Goal: Information Seeking & Learning: Learn about a topic

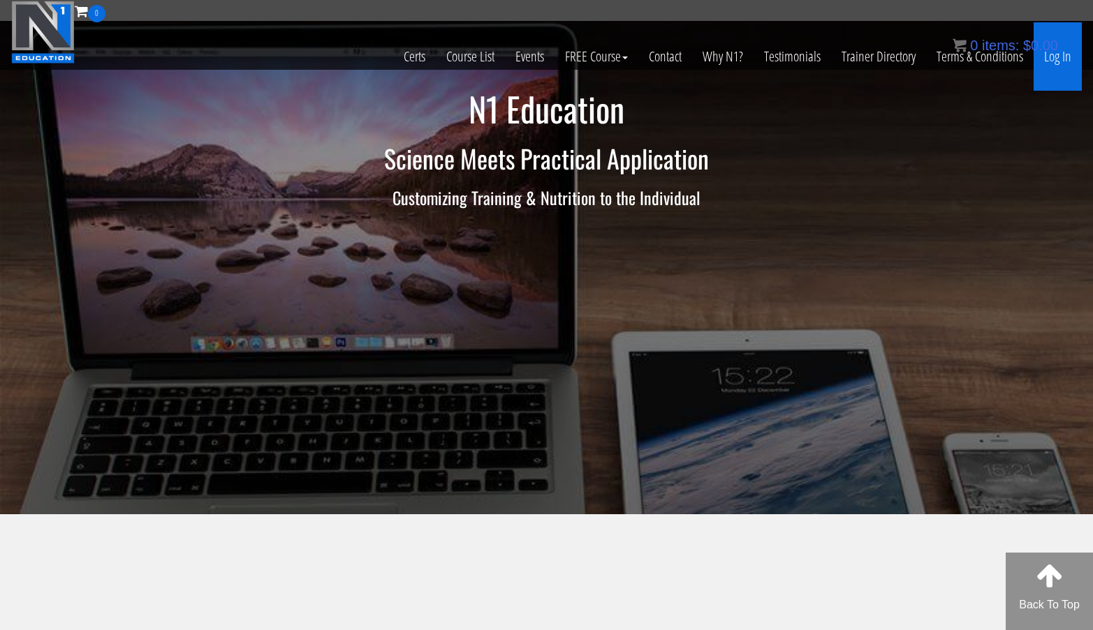
click at [1070, 61] on link "Log In" at bounding box center [1057, 56] width 48 height 68
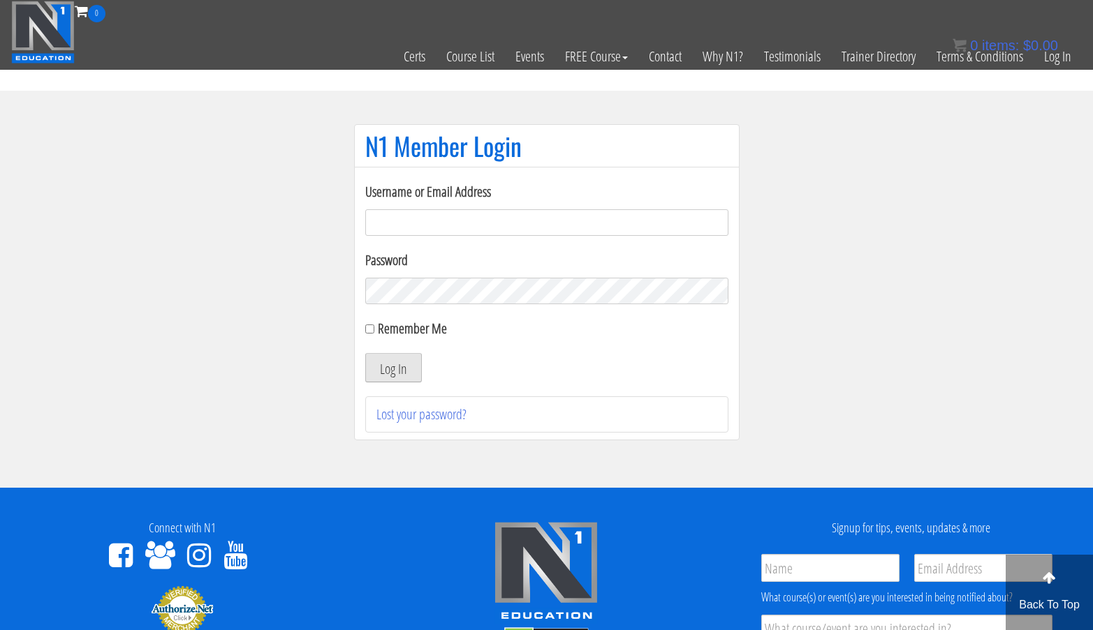
type input "aprilhenderson@outlook.com"
click at [401, 367] on button "Log In" at bounding box center [393, 367] width 57 height 29
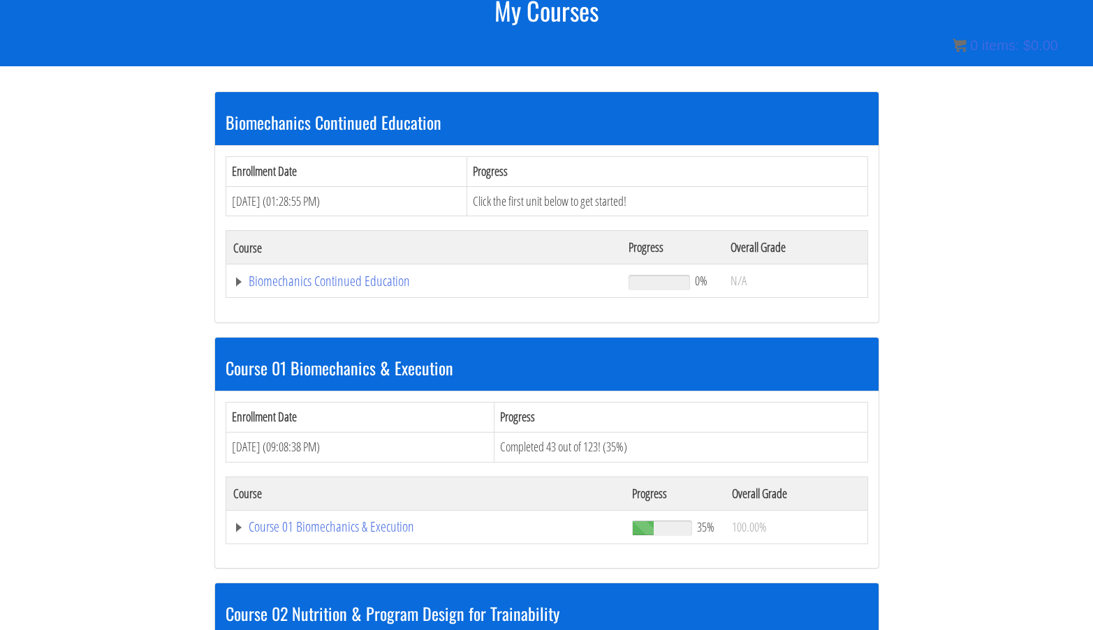
scroll to position [276, 0]
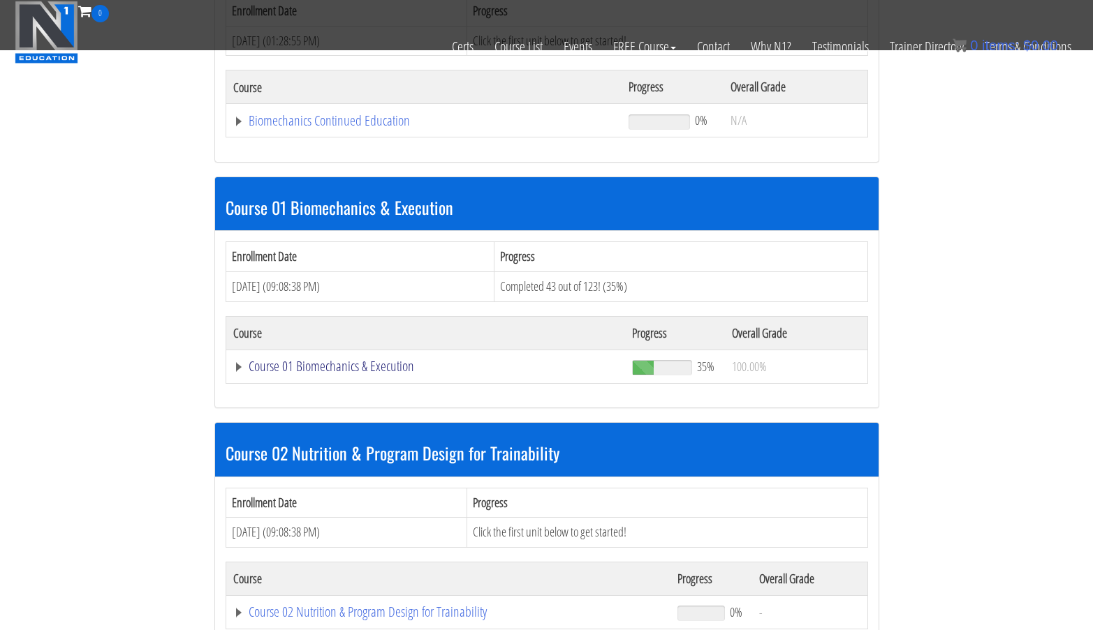
click at [370, 370] on link "Course 01 Biomechanics & Execution" at bounding box center [425, 367] width 385 height 14
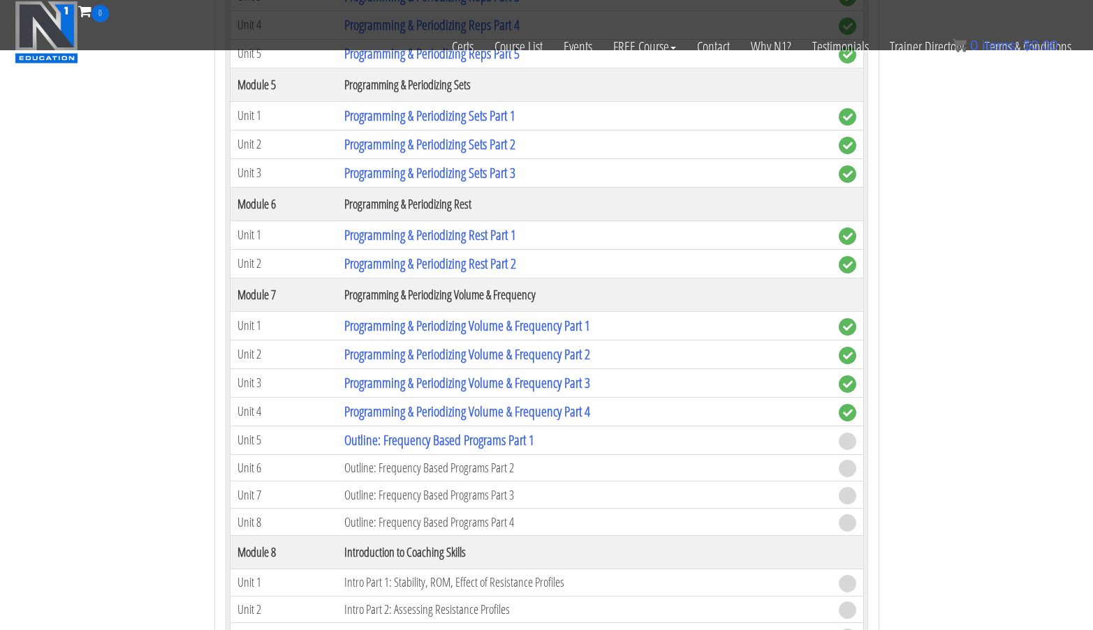
scroll to position [1732, 0]
click at [464, 440] on link "Outline: Frequency Based Programs Part 1" at bounding box center [439, 439] width 190 height 19
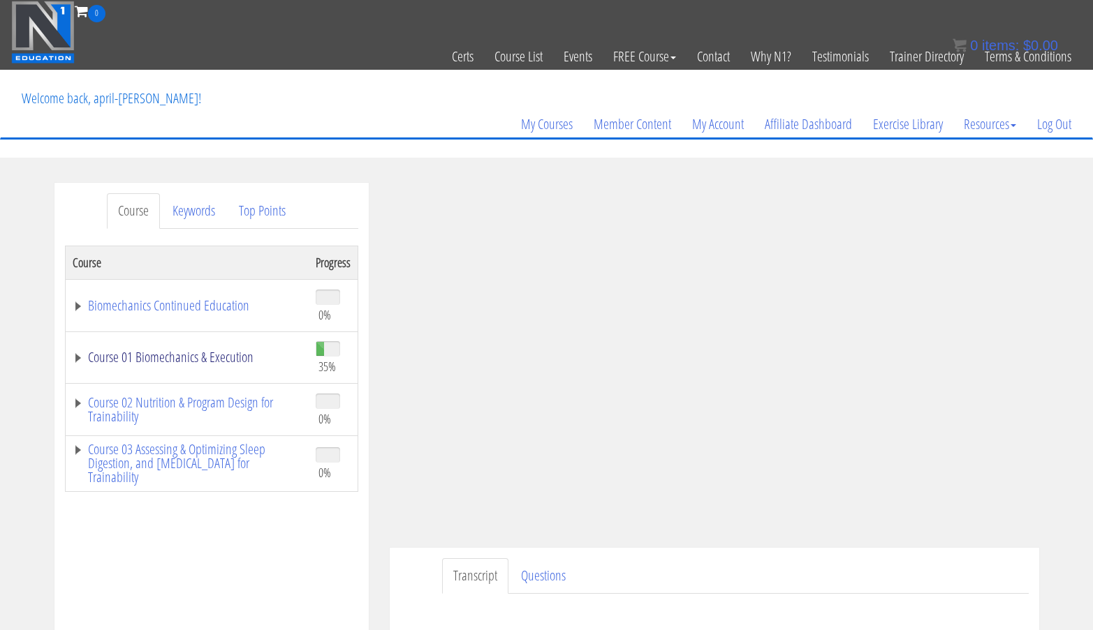
click at [226, 357] on link "Course 01 Biomechanics & Execution" at bounding box center [187, 357] width 229 height 14
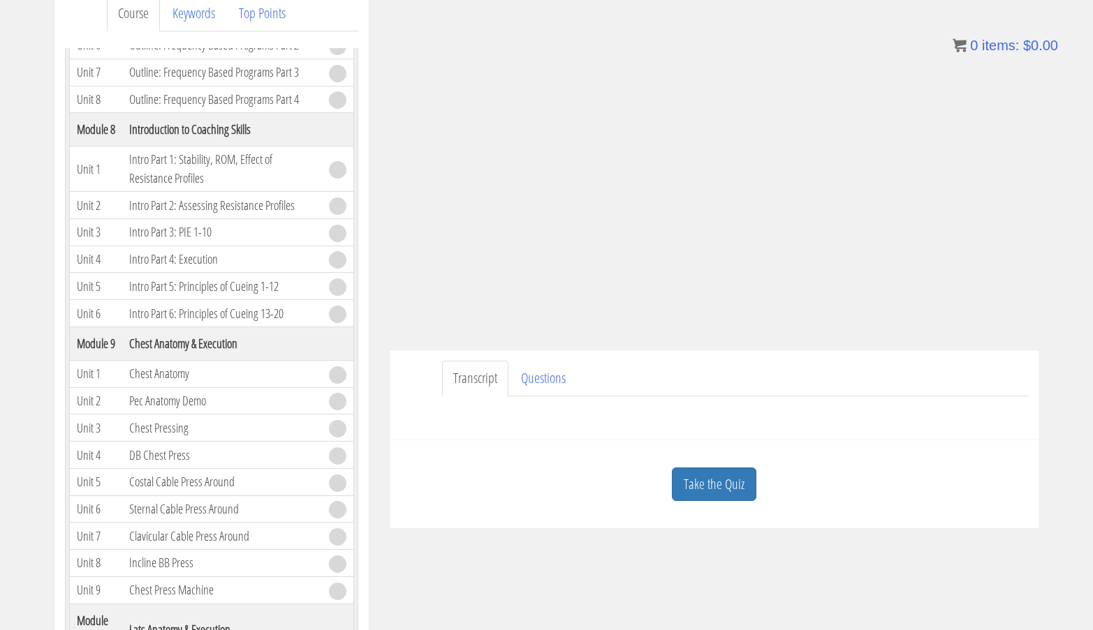
scroll to position [201, 0]
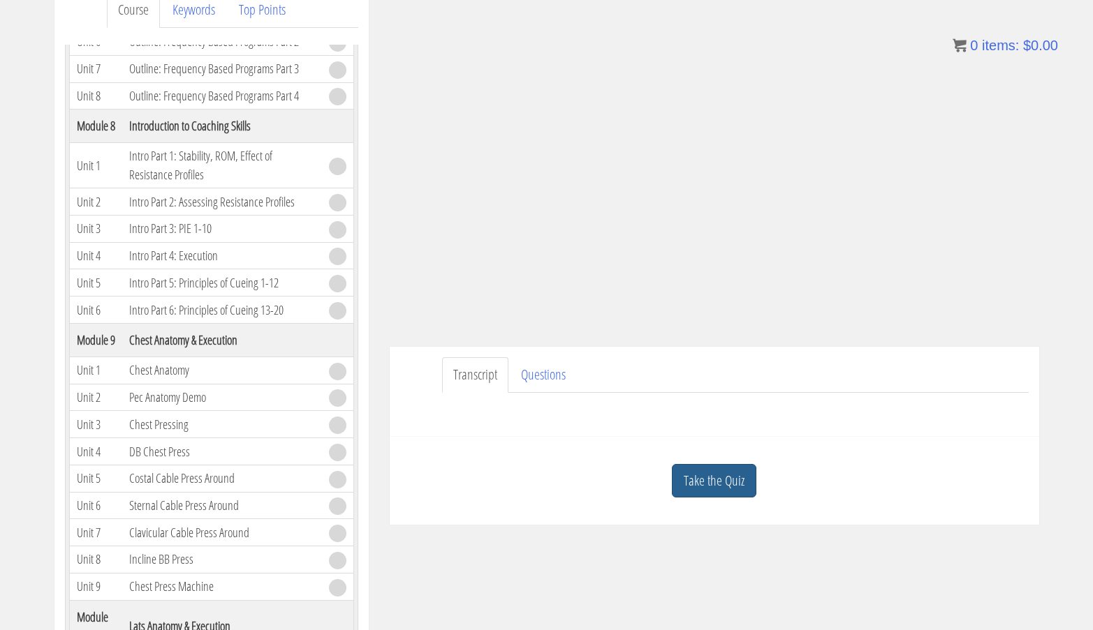
click at [723, 482] on link "Take the Quiz" at bounding box center [714, 481] width 84 height 34
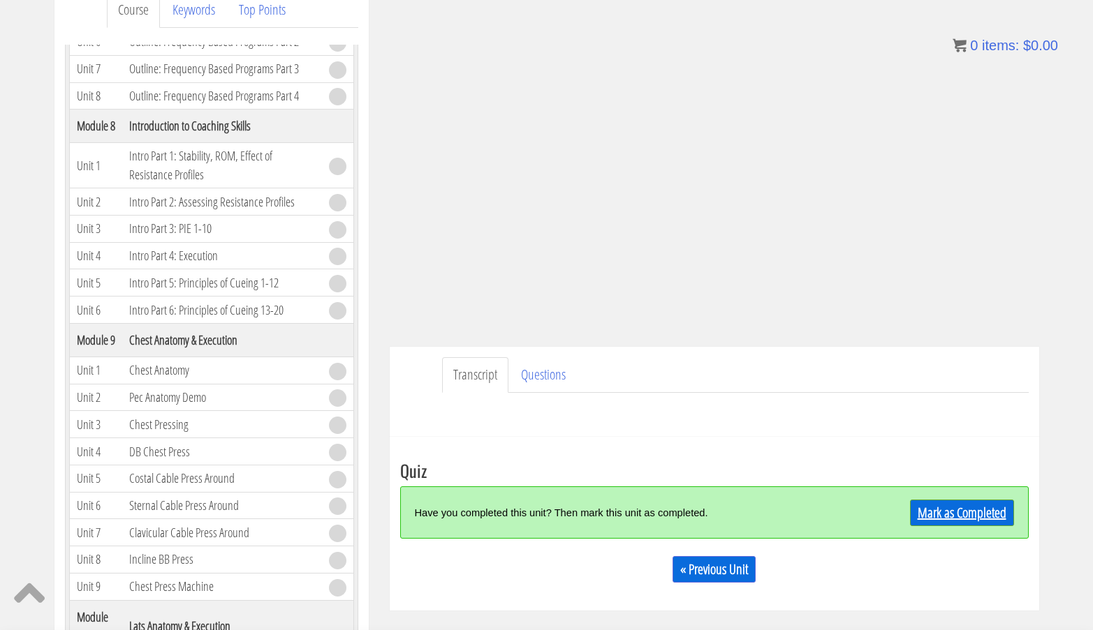
click at [941, 517] on link "Mark as Completed" at bounding box center [962, 513] width 104 height 27
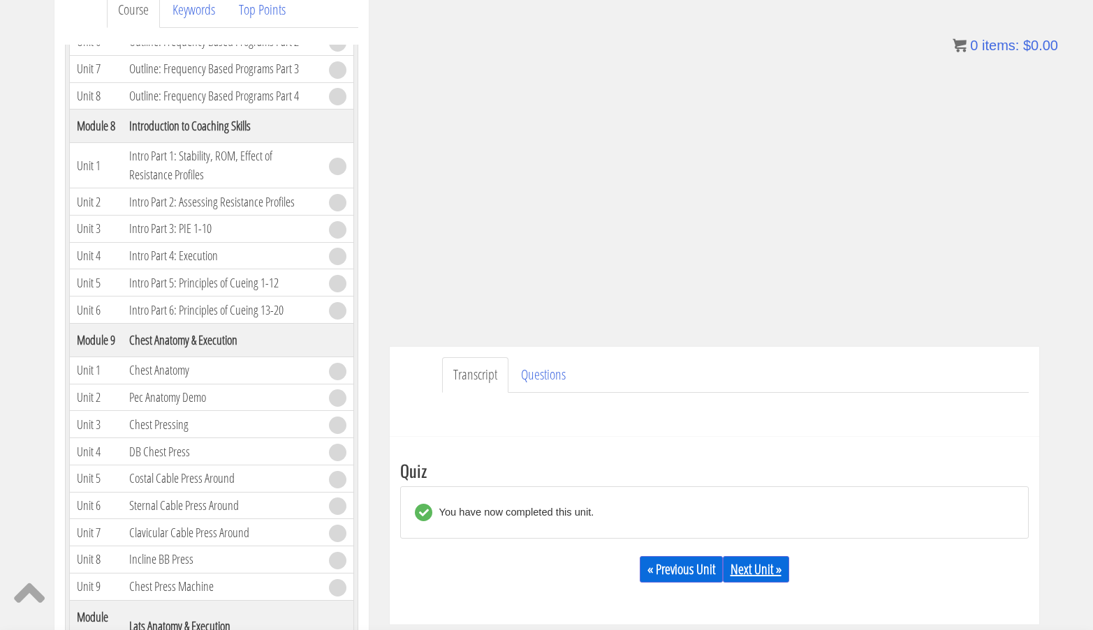
click at [753, 567] on link "Next Unit »" at bounding box center [756, 569] width 66 height 27
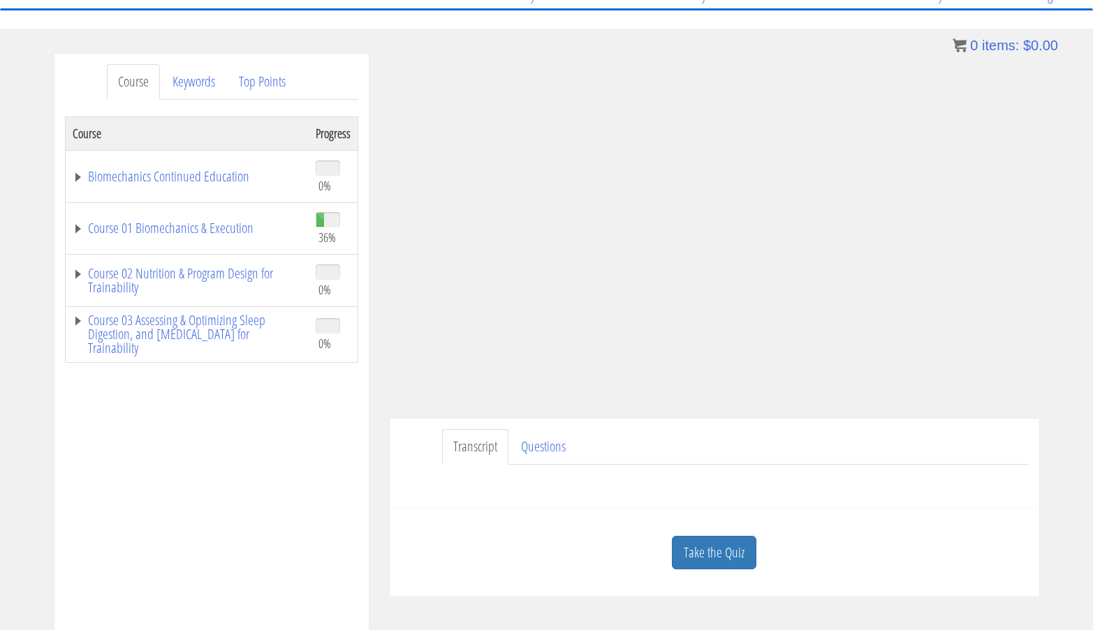
scroll to position [131, 0]
click at [709, 557] on link "Take the Quiz" at bounding box center [714, 552] width 84 height 34
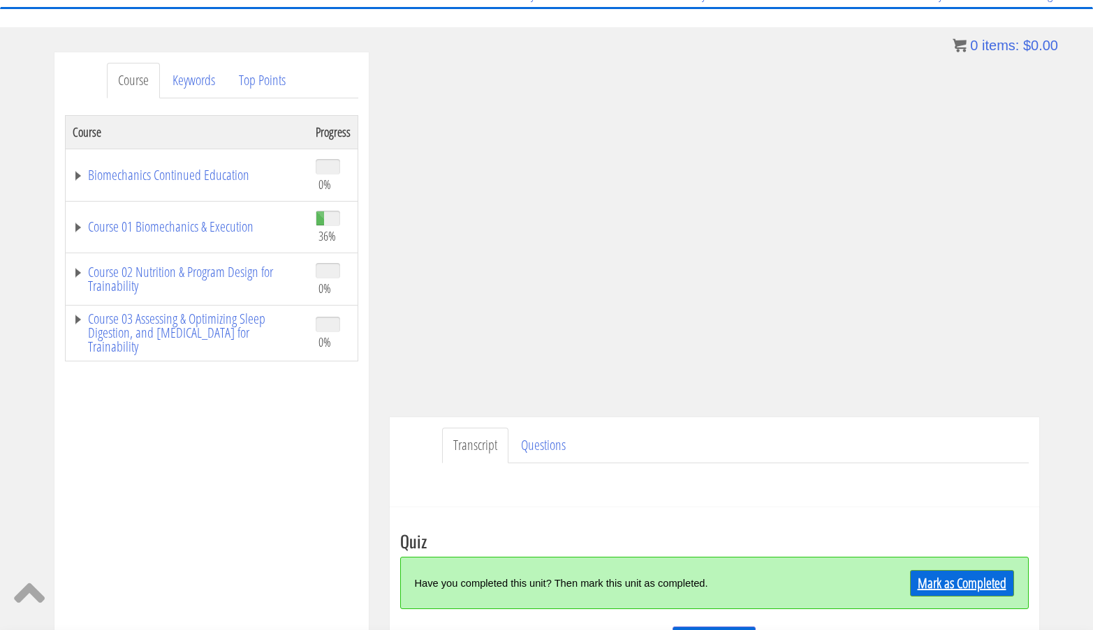
click at [973, 582] on link "Mark as Completed" at bounding box center [962, 583] width 104 height 27
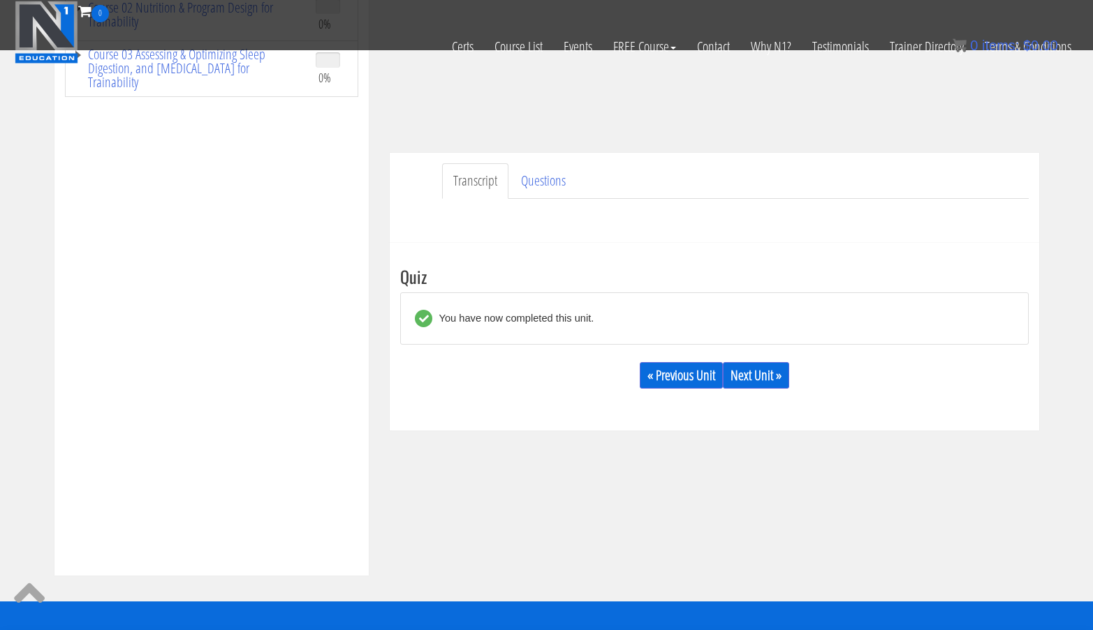
scroll to position [307, 0]
click at [777, 371] on link "Next Unit »" at bounding box center [756, 375] width 66 height 27
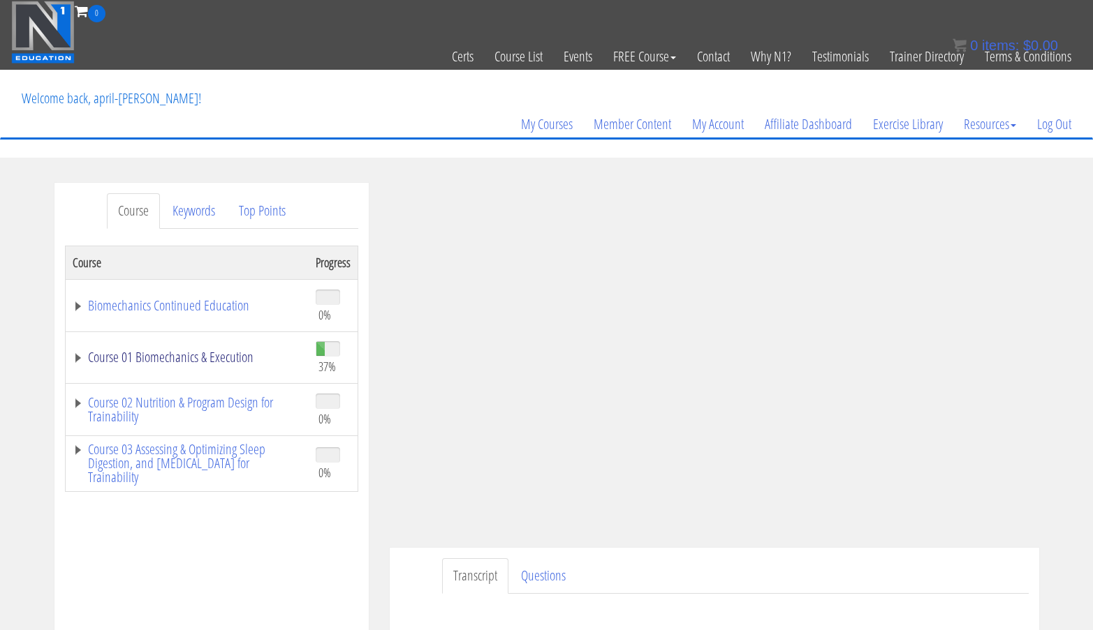
click at [205, 357] on link "Course 01 Biomechanics & Execution" at bounding box center [187, 357] width 229 height 14
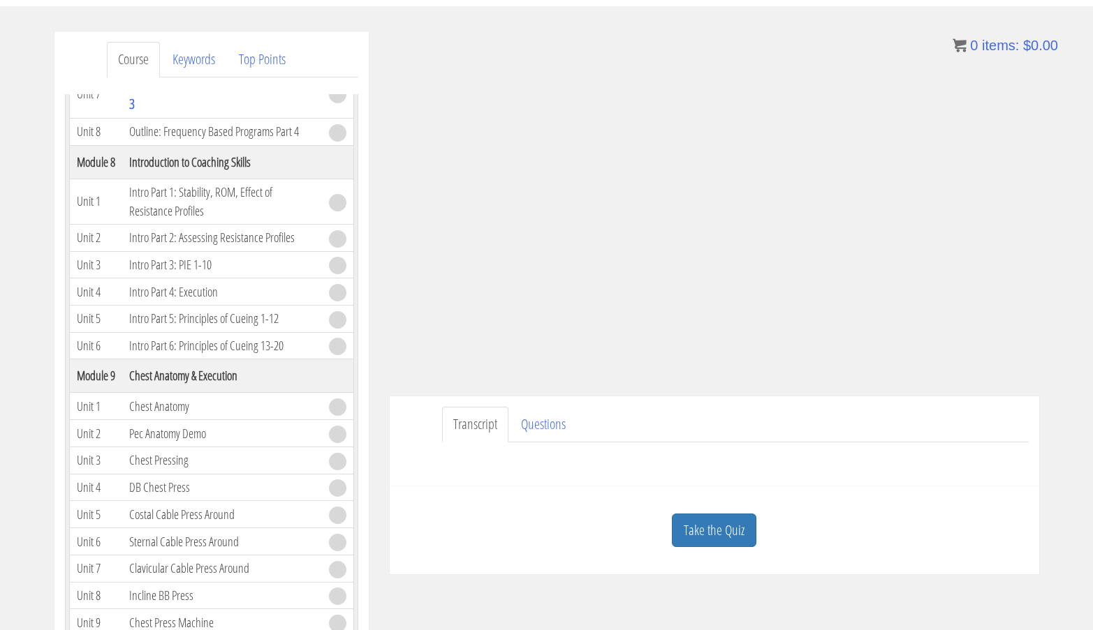
scroll to position [152, 0]
click at [726, 545] on link "Take the Quiz" at bounding box center [714, 531] width 84 height 34
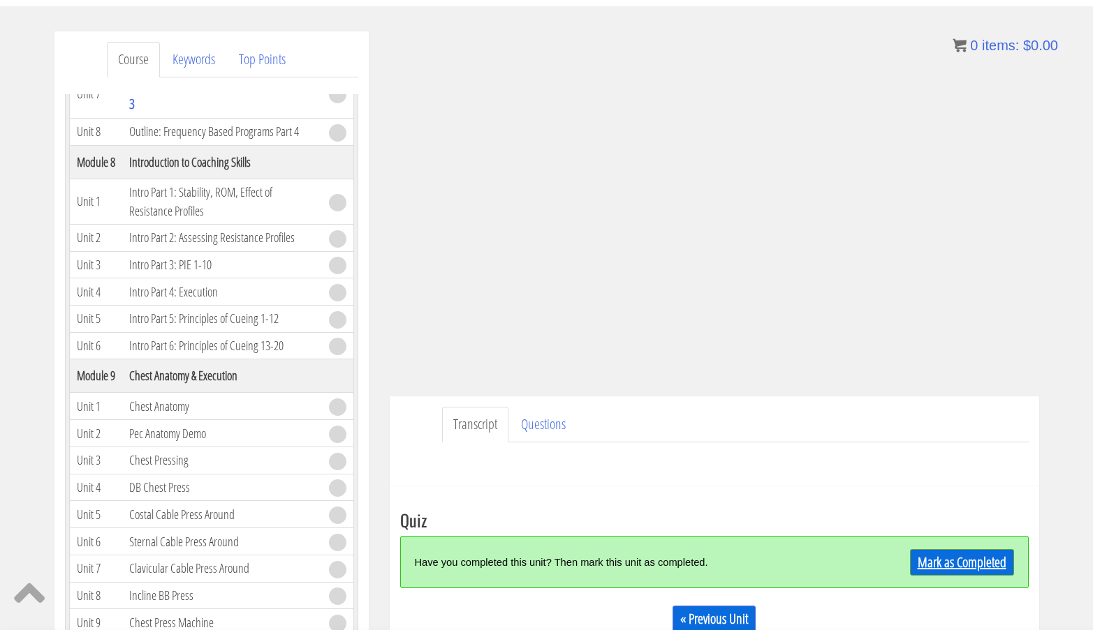
click at [931, 566] on link "Mark as Completed" at bounding box center [962, 562] width 104 height 27
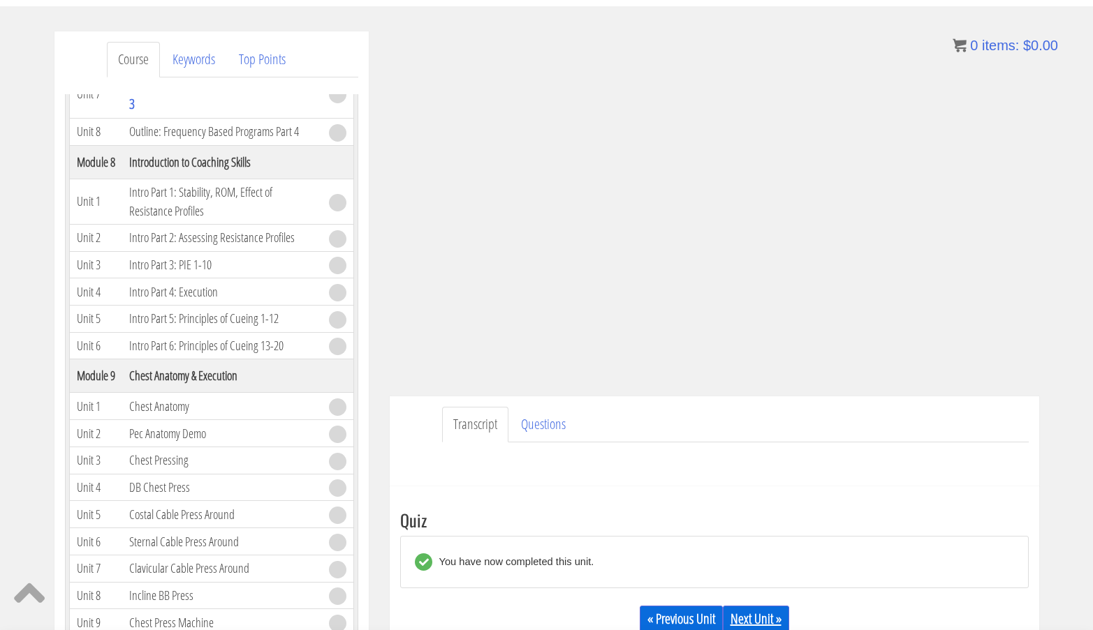
click at [739, 617] on link "Next Unit »" at bounding box center [756, 619] width 66 height 27
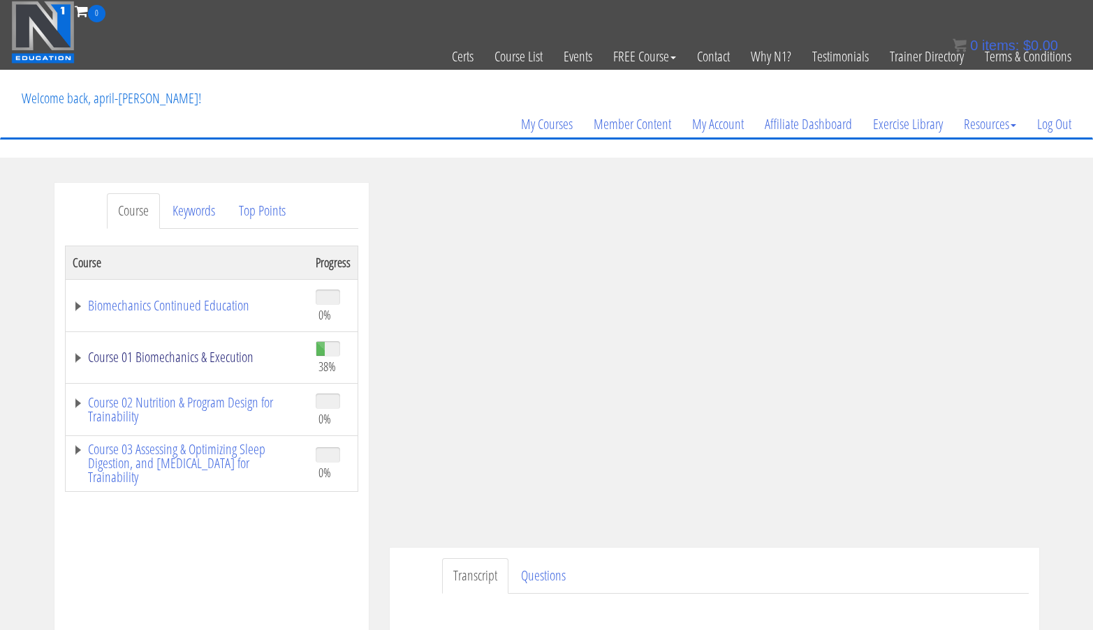
click at [239, 359] on link "Course 01 Biomechanics & Execution" at bounding box center [187, 357] width 229 height 14
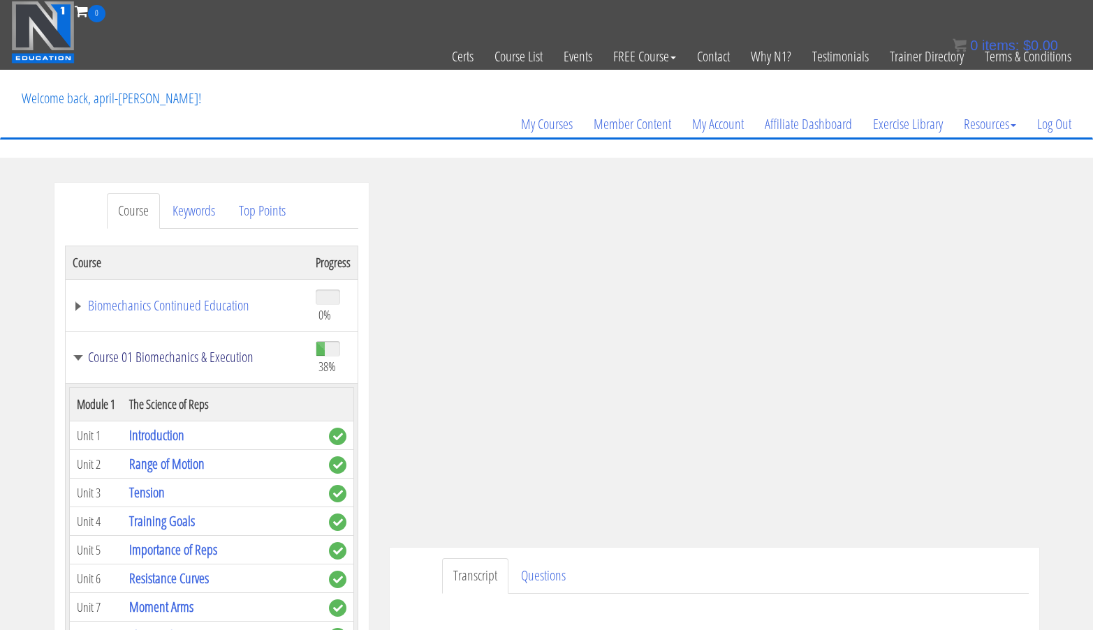
scroll to position [158, 0]
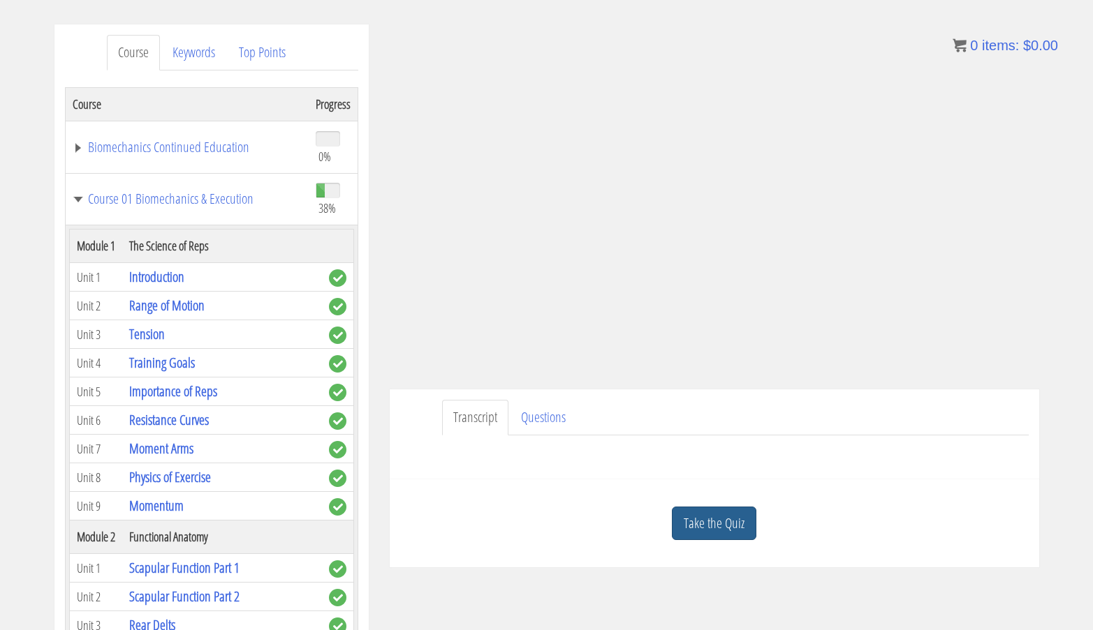
click at [716, 529] on link "Take the Quiz" at bounding box center [714, 524] width 84 height 34
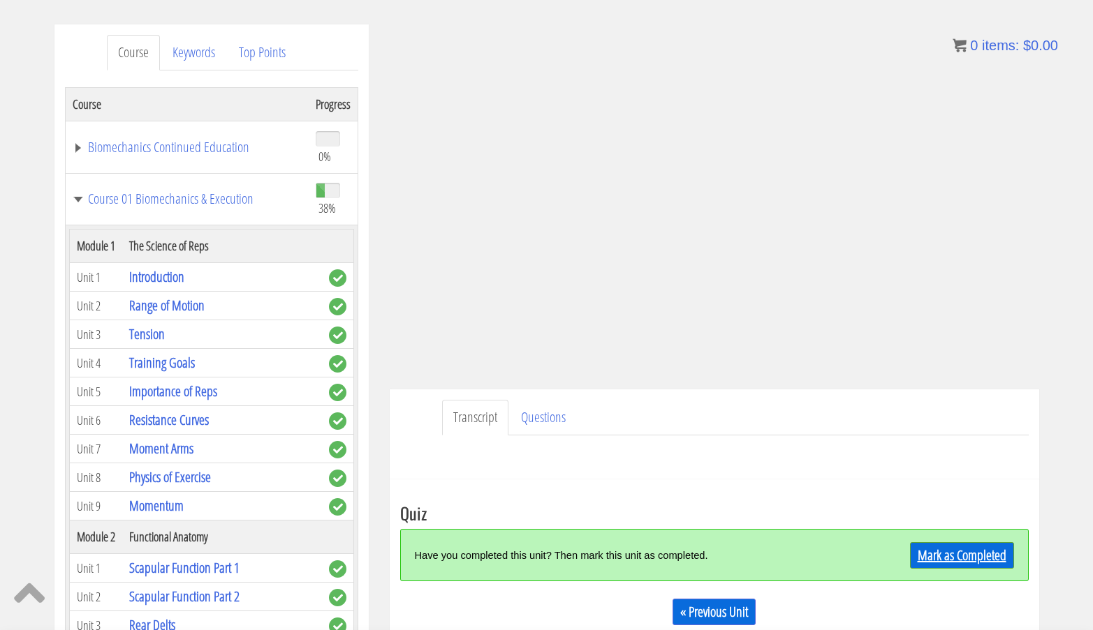
click at [936, 561] on link "Mark as Completed" at bounding box center [962, 555] width 104 height 27
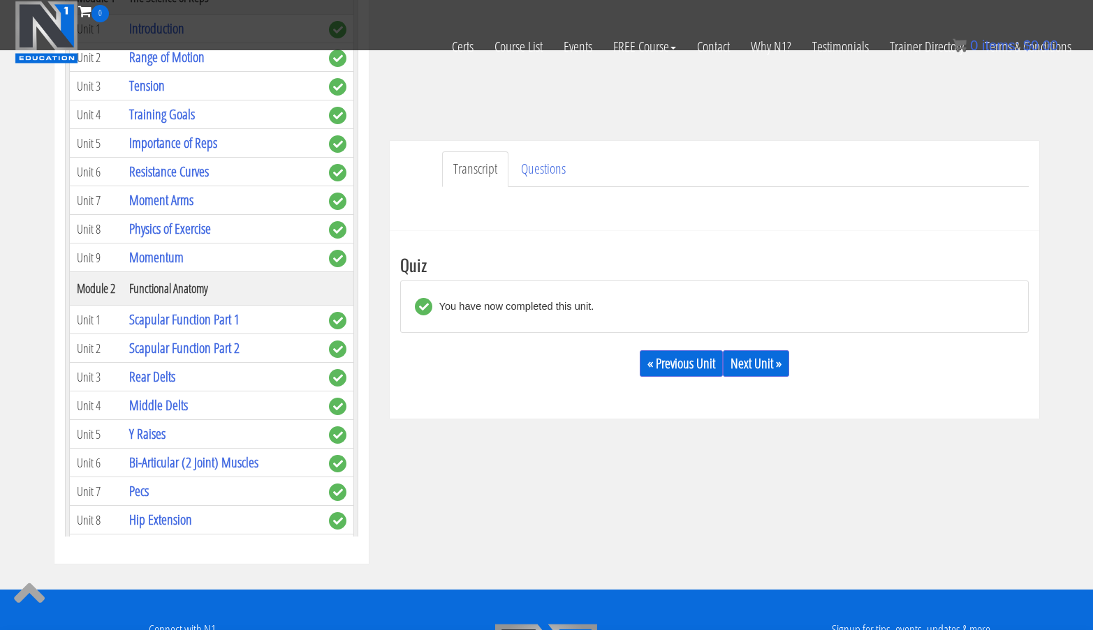
scroll to position [357, 0]
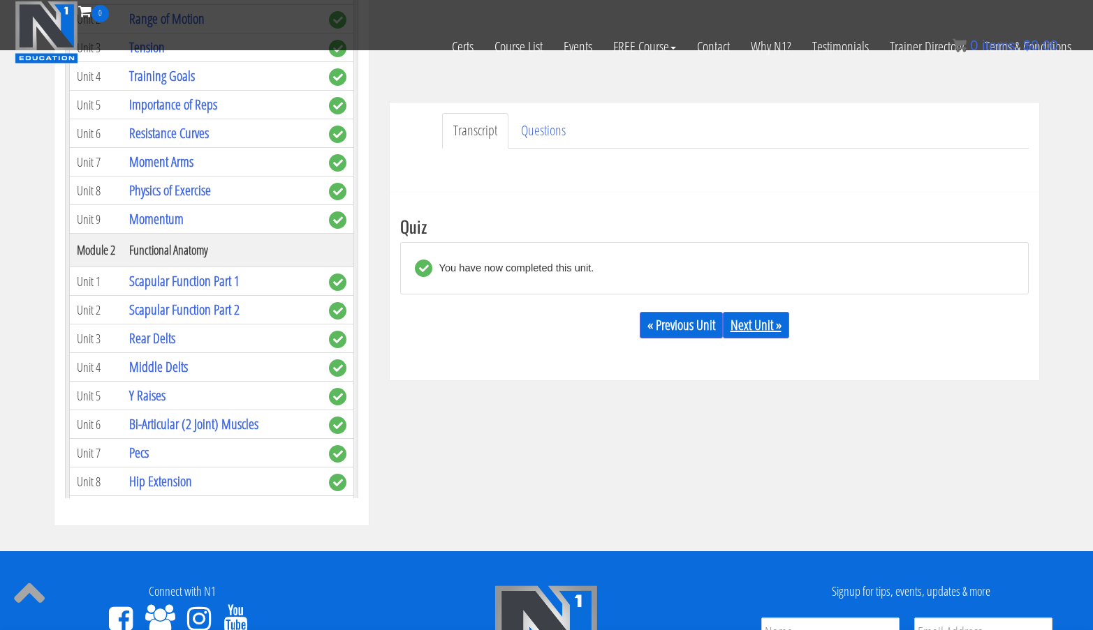
click at [751, 318] on link "Next Unit »" at bounding box center [756, 325] width 66 height 27
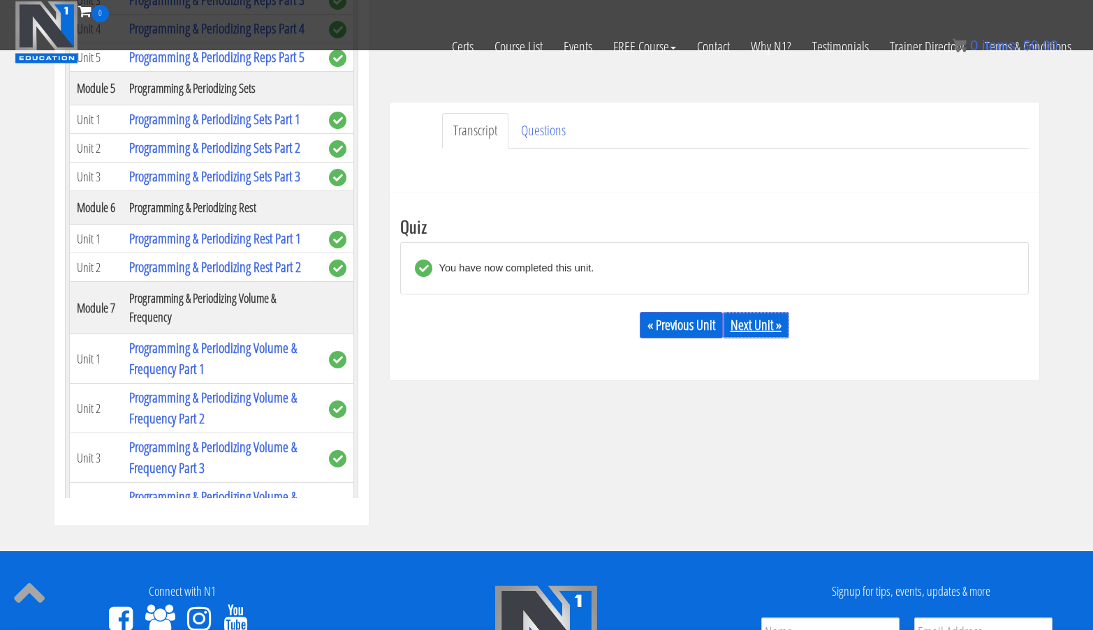
scroll to position [1109, 0]
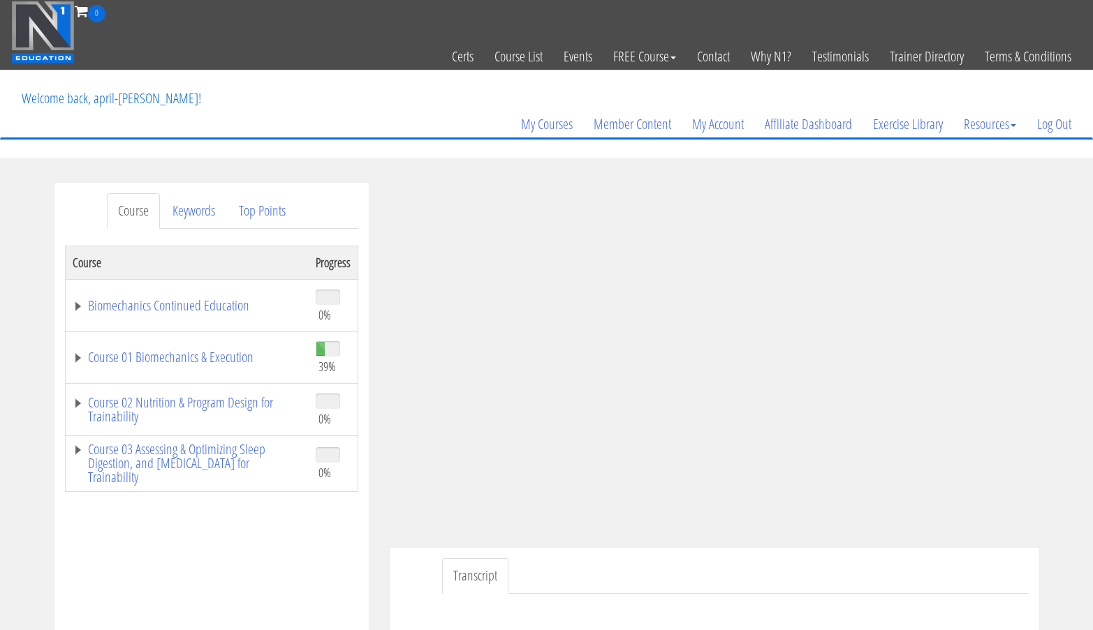
click at [272, 384] on td "Course 02 Nutrition & Program Design for Trainability" at bounding box center [187, 410] width 244 height 52
click at [245, 362] on link "Course 01 Biomechanics & Execution" at bounding box center [187, 357] width 229 height 14
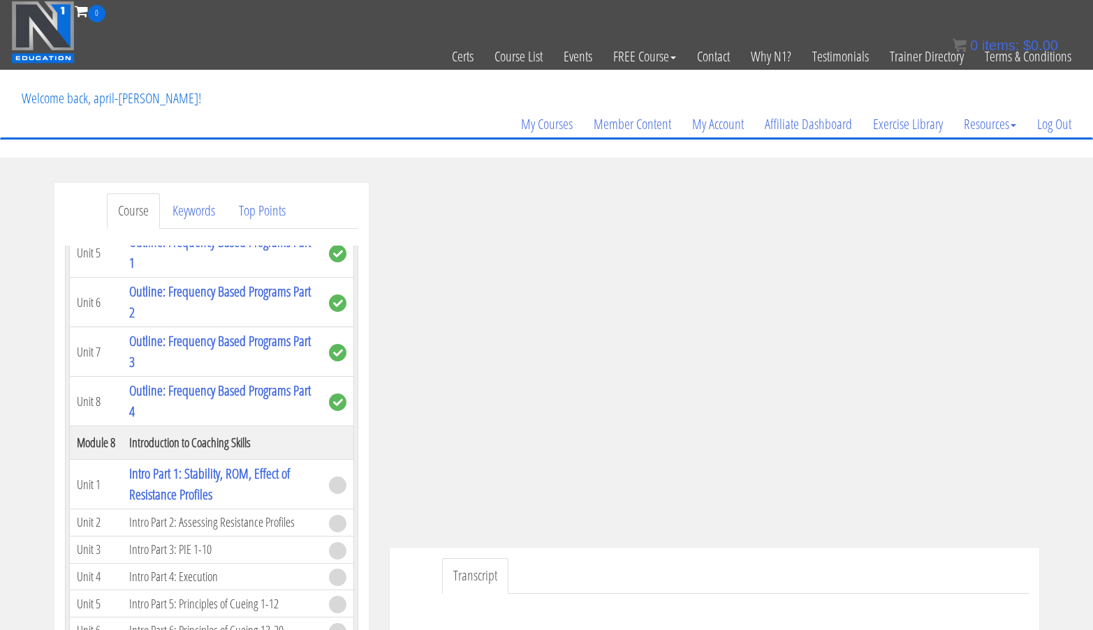
scroll to position [2121, 0]
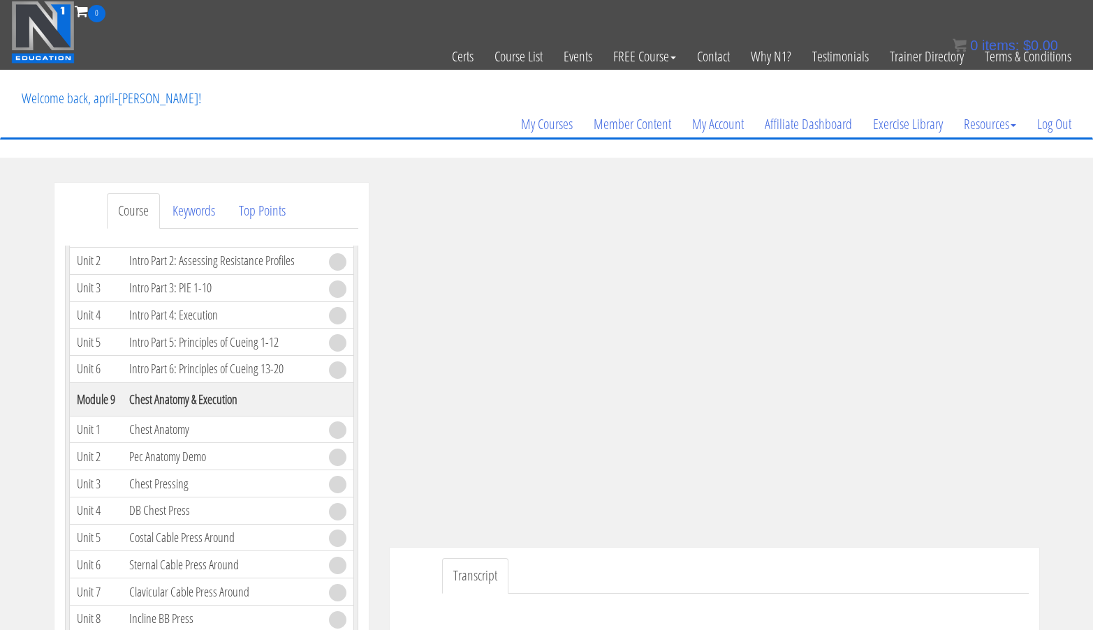
click at [272, 242] on link "Intro Part 1: Stability, ROM, Effect of Resistance Profiles" at bounding box center [209, 222] width 161 height 40
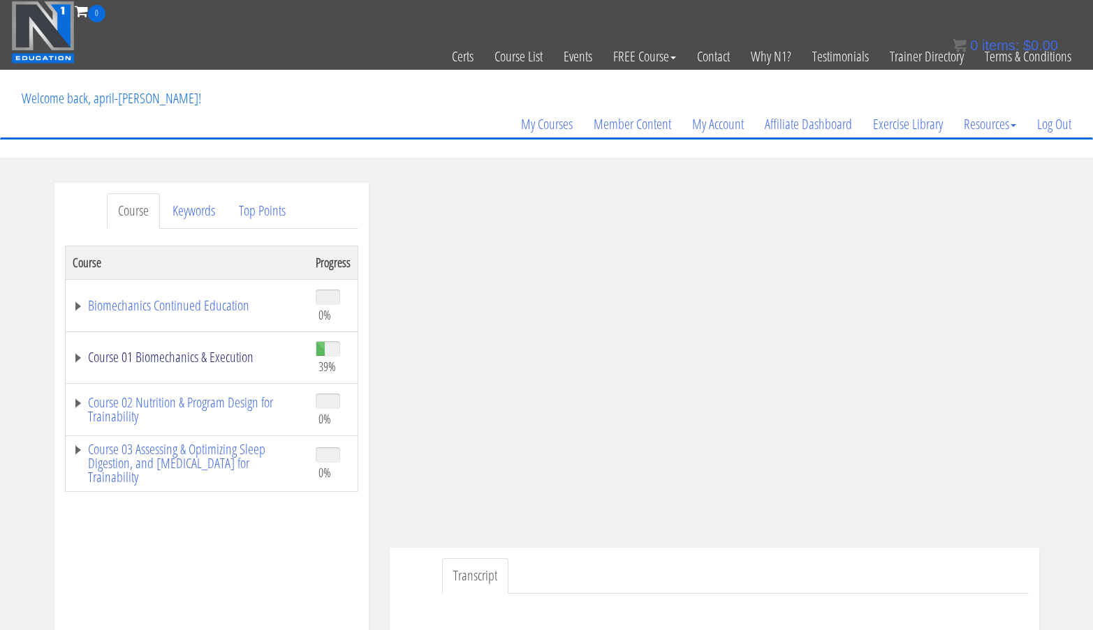
click at [156, 357] on link "Course 01 Biomechanics & Execution" at bounding box center [187, 357] width 229 height 14
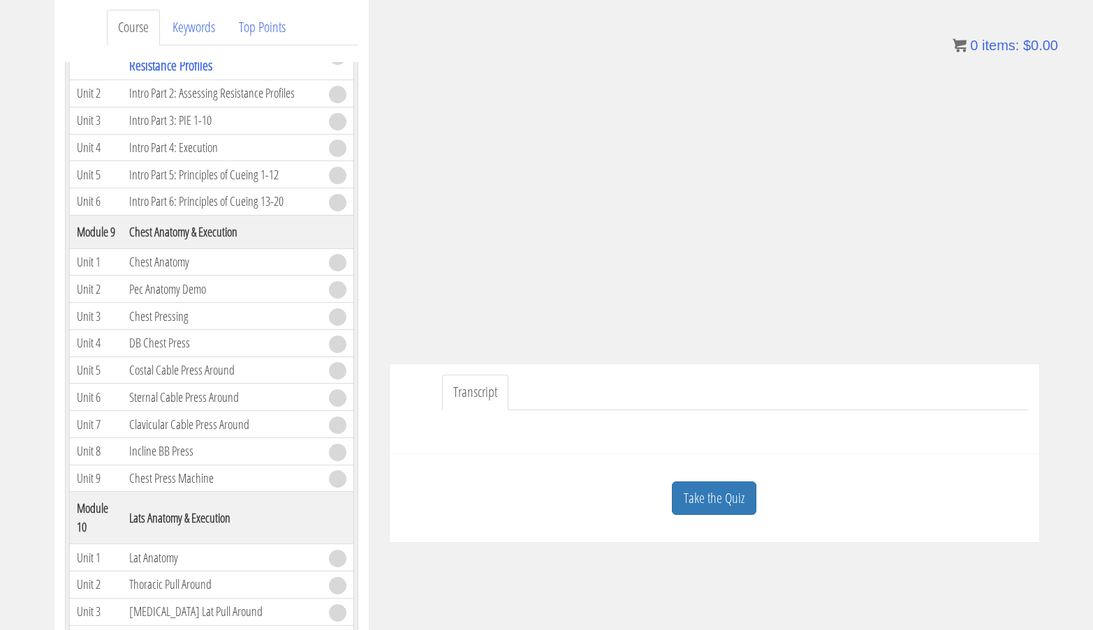
scroll to position [184, 0]
click at [700, 494] on link "Take the Quiz" at bounding box center [714, 498] width 84 height 34
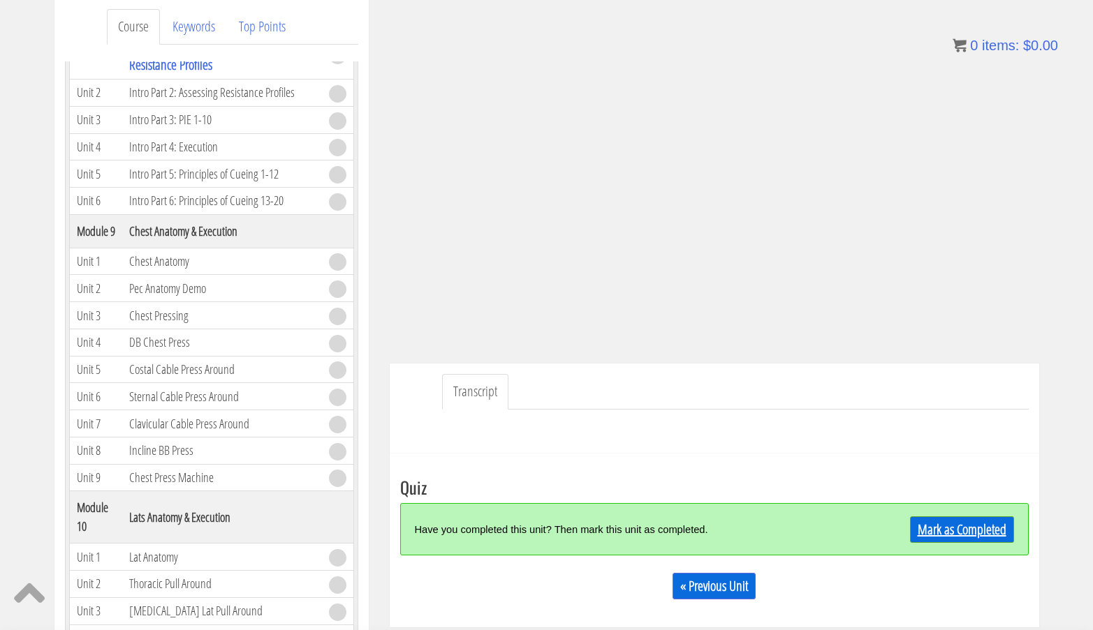
click at [932, 533] on link "Mark as Completed" at bounding box center [962, 530] width 104 height 27
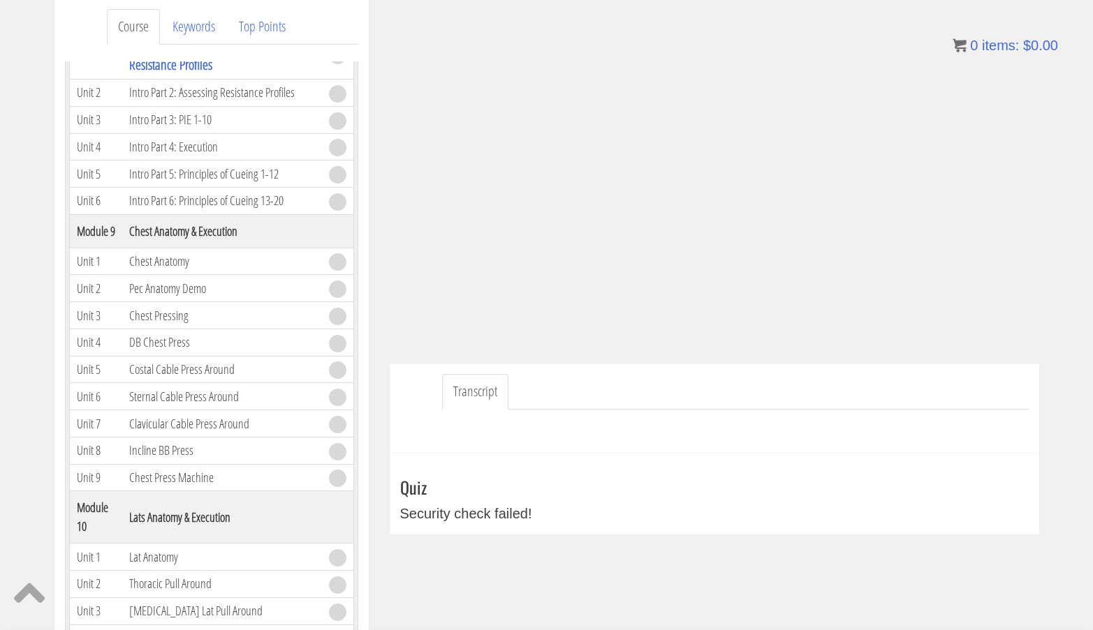
scroll to position [0, 0]
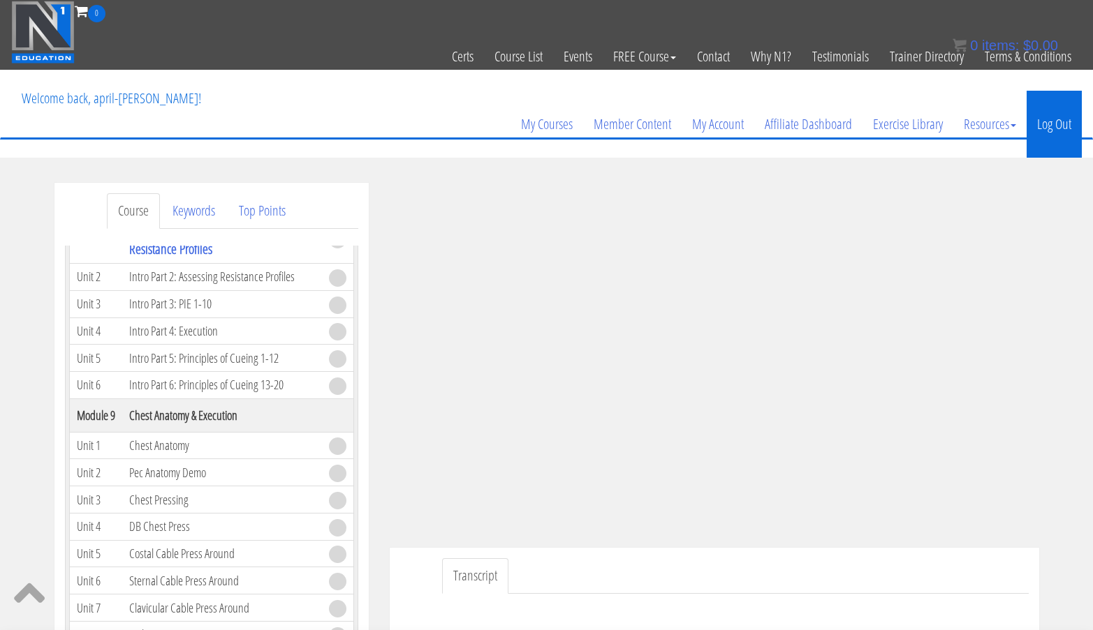
click at [1052, 121] on link "Log Out" at bounding box center [1053, 124] width 55 height 67
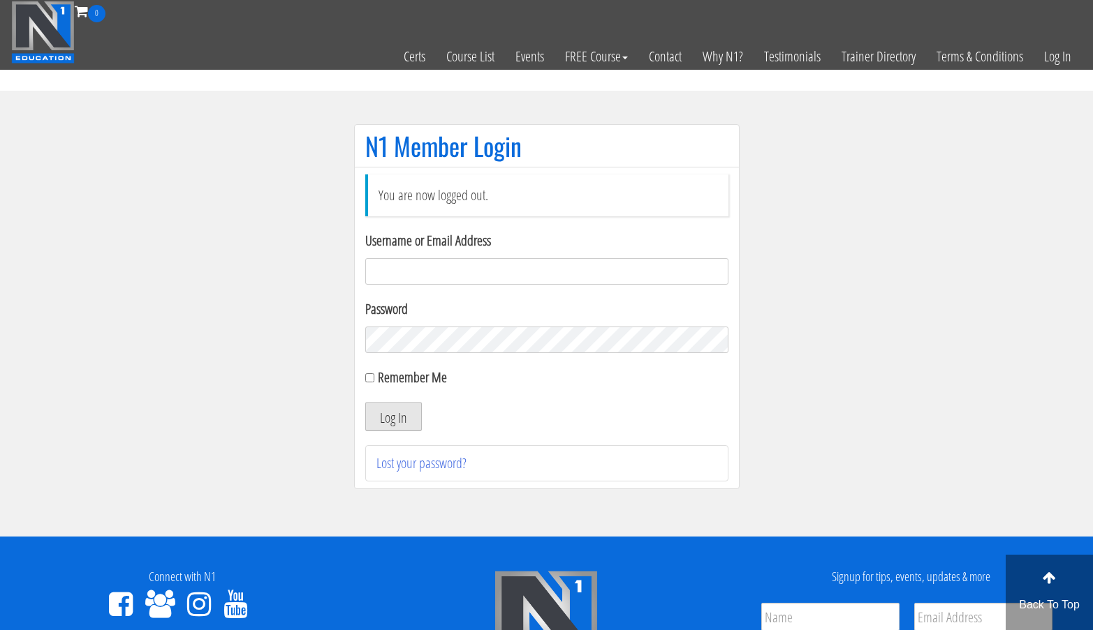
type input "aprilhenderson@outlook.com"
click at [398, 415] on button "Log In" at bounding box center [393, 416] width 57 height 29
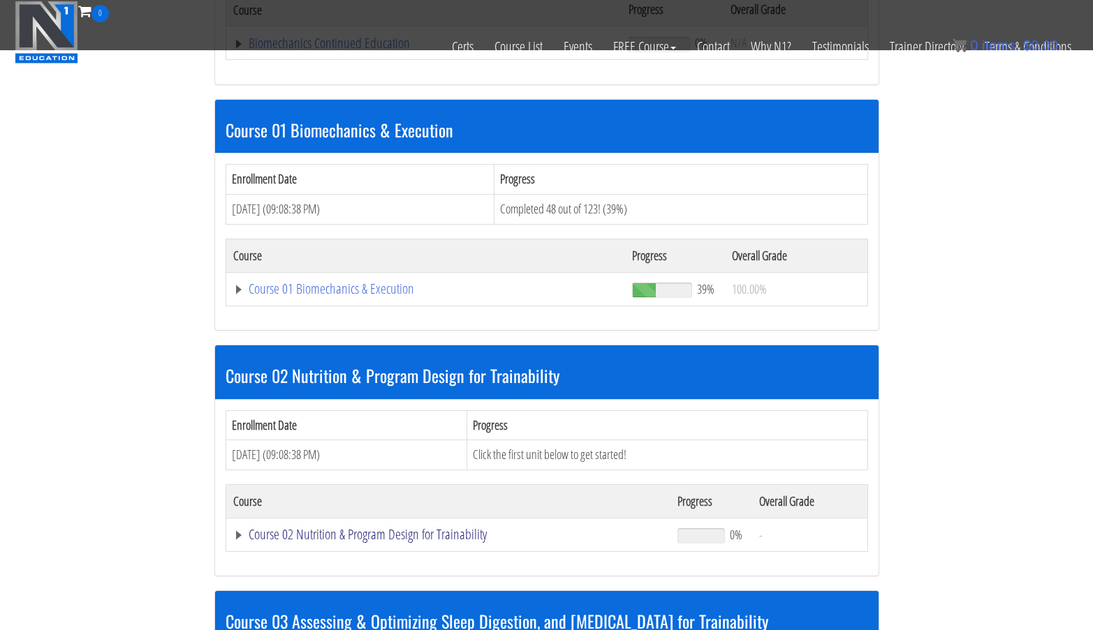
scroll to position [354, 0]
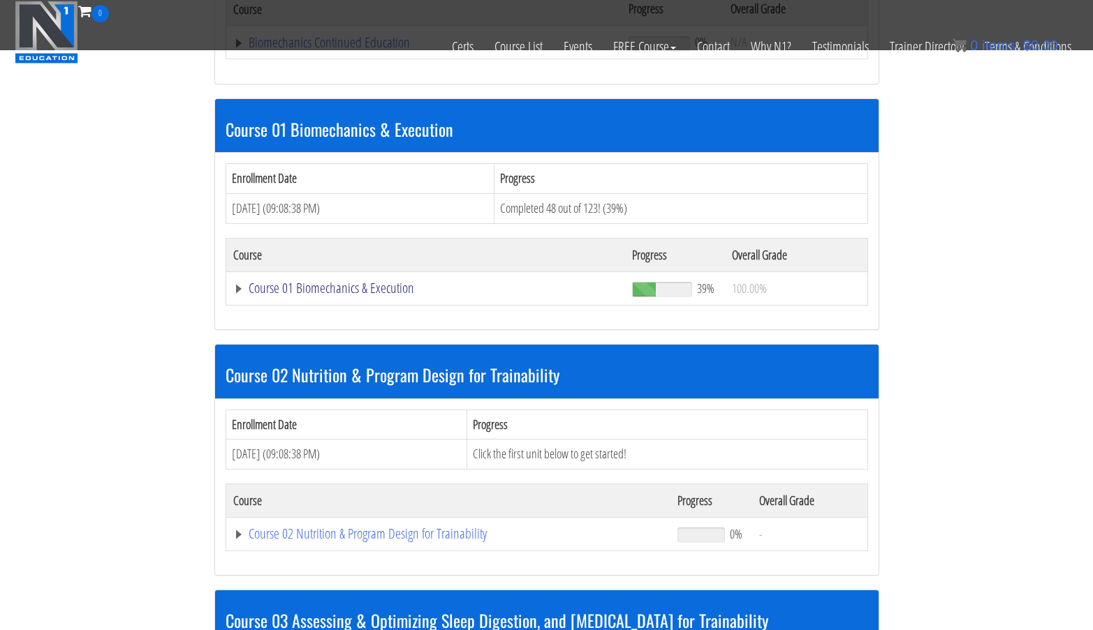
click at [362, 293] on link "Course 01 Biomechanics & Execution" at bounding box center [425, 288] width 385 height 14
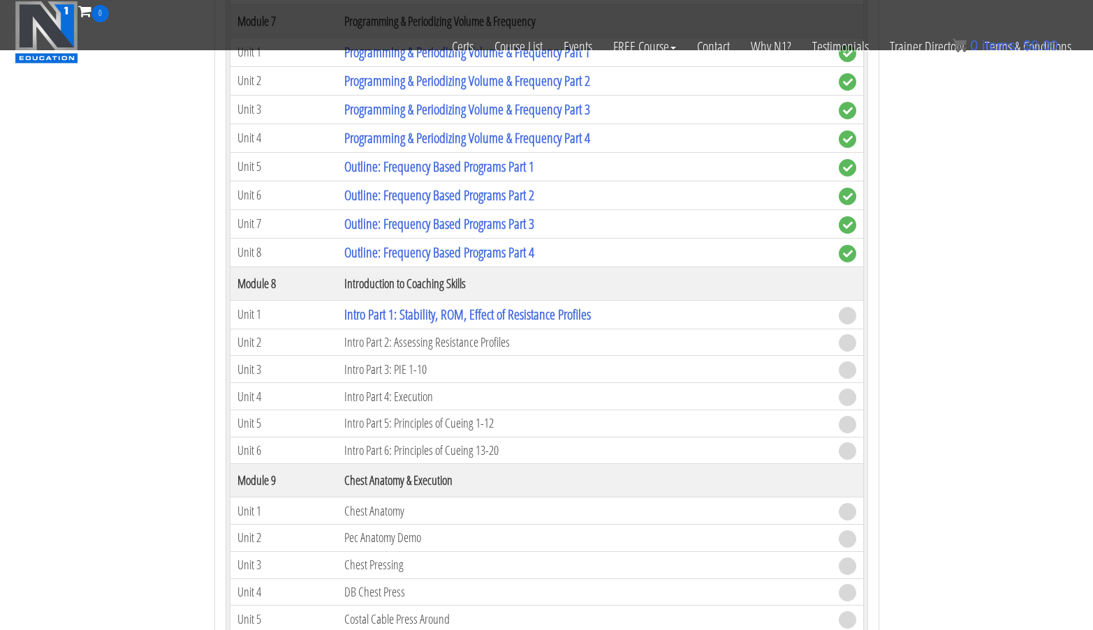
scroll to position [2037, 0]
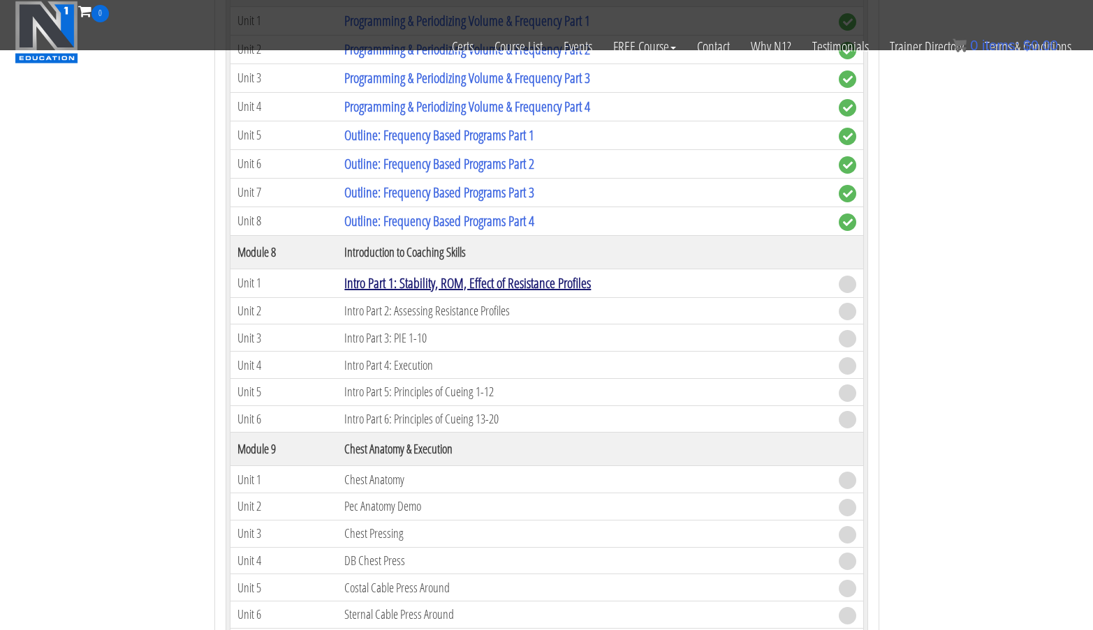
click at [492, 289] on link "Intro Part 1: Stability, ROM, Effect of Resistance Profiles" at bounding box center [467, 283] width 246 height 19
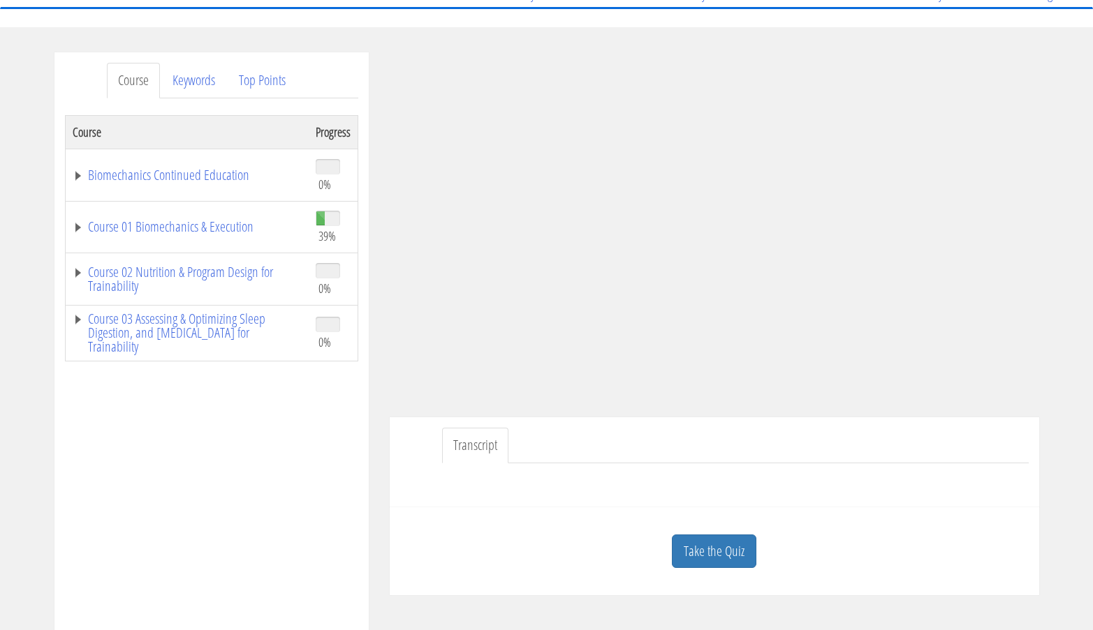
scroll to position [131, 0]
click at [706, 542] on link "Take the Quiz" at bounding box center [714, 551] width 84 height 34
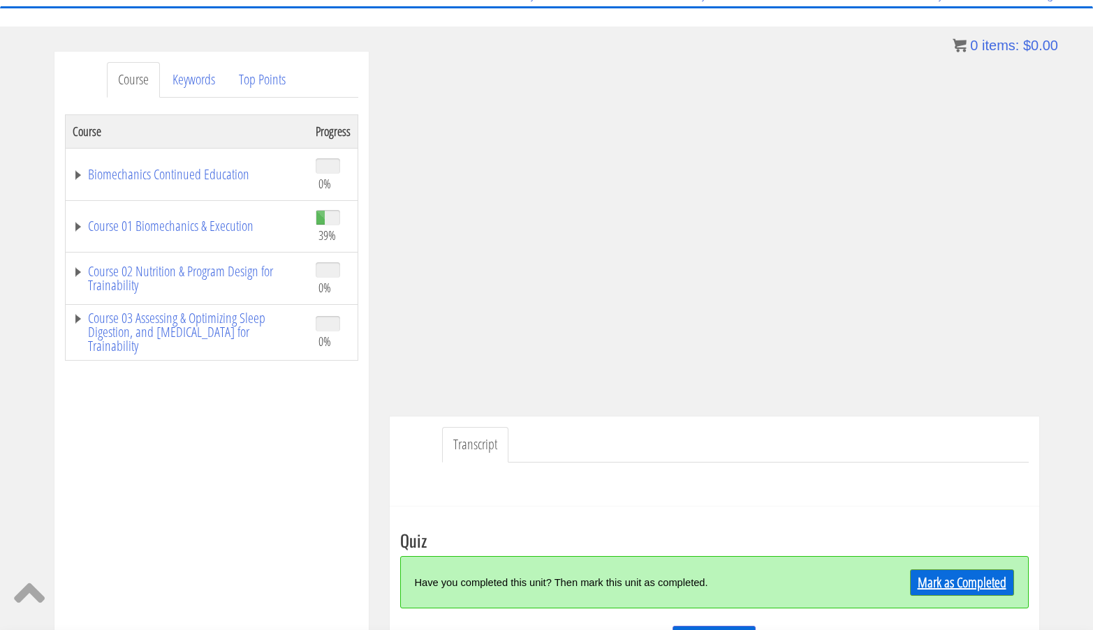
click at [933, 584] on link "Mark as Completed" at bounding box center [962, 583] width 104 height 27
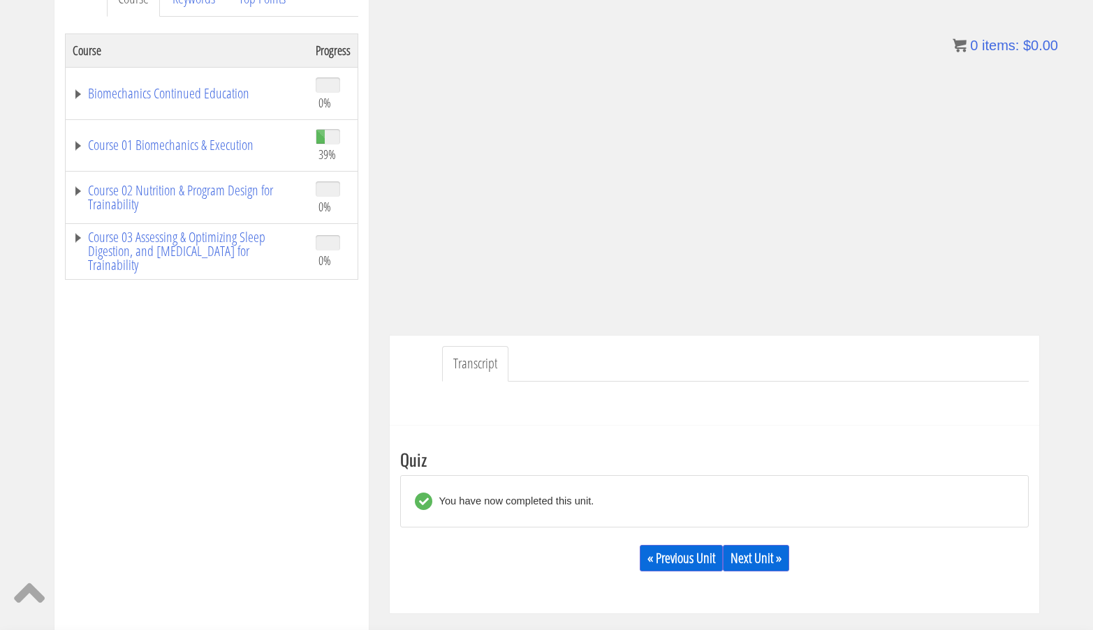
scroll to position [213, 0]
click at [758, 558] on link "Next Unit »" at bounding box center [756, 558] width 66 height 27
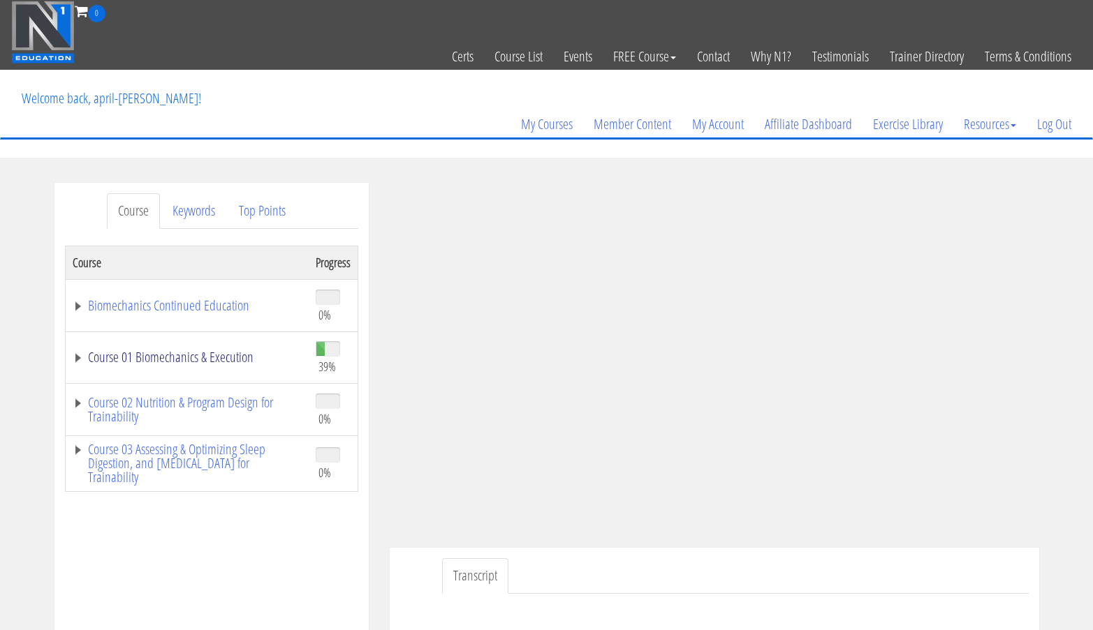
click at [235, 362] on link "Course 01 Biomechanics & Execution" at bounding box center [187, 357] width 229 height 14
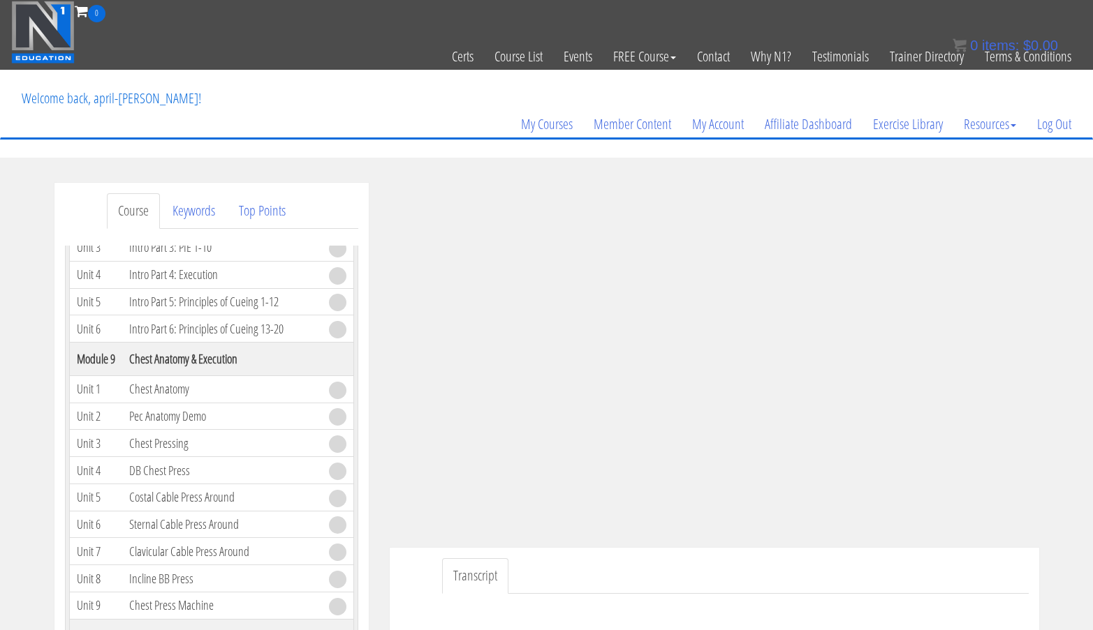
scroll to position [2164, 0]
